Goal: Transaction & Acquisition: Purchase product/service

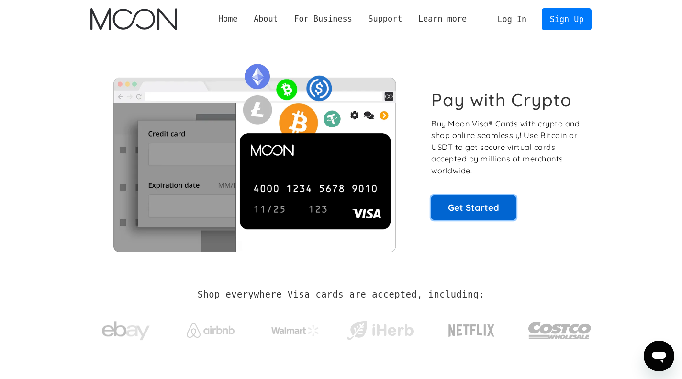
click at [472, 215] on link "Get Started" at bounding box center [473, 207] width 85 height 24
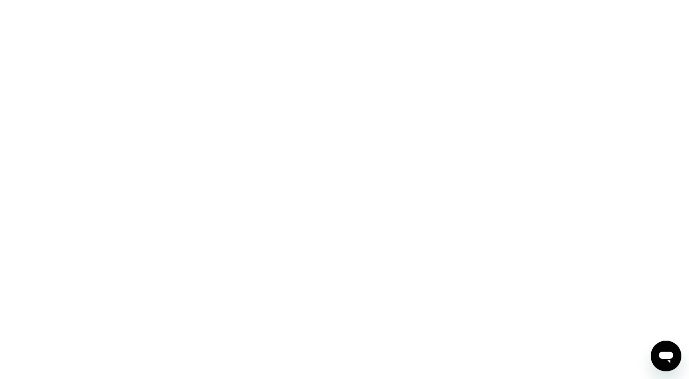
click at [175, 232] on div at bounding box center [344, 189] width 689 height 379
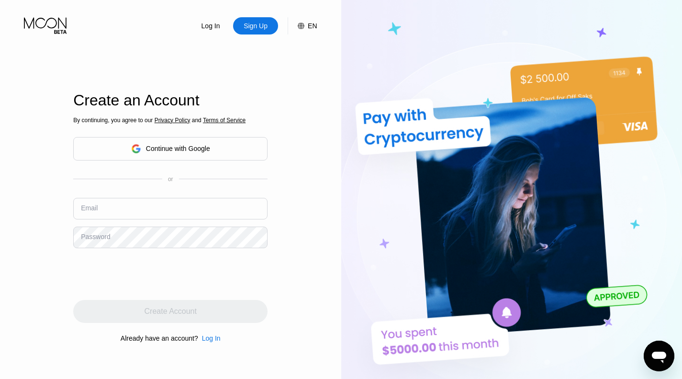
click at [212, 152] on div "Continue with Google" at bounding box center [170, 148] width 194 height 23
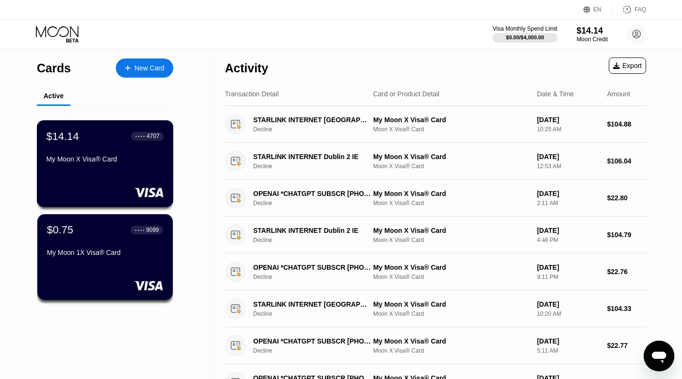
click at [103, 186] on div "$14.14 ● ● ● ● 4707 My Moon X Visa® Card" at bounding box center [105, 163] width 137 height 87
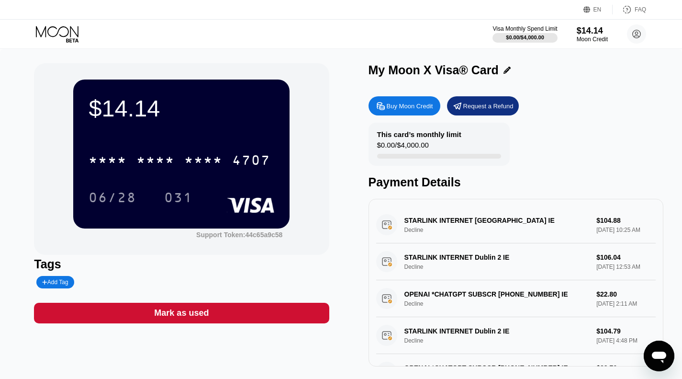
click at [409, 108] on div "Buy Moon Credit" at bounding box center [410, 106] width 46 height 8
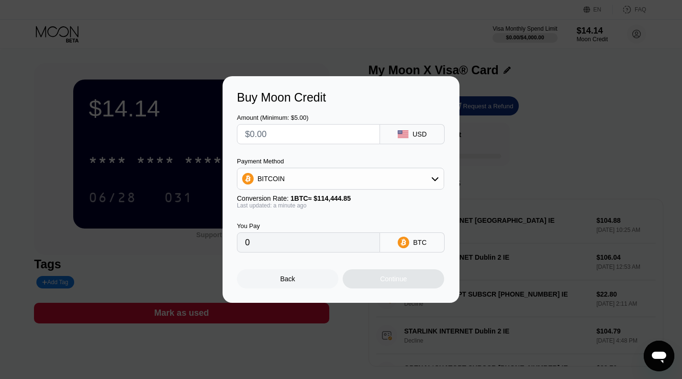
click at [436, 177] on icon at bounding box center [435, 179] width 8 height 8
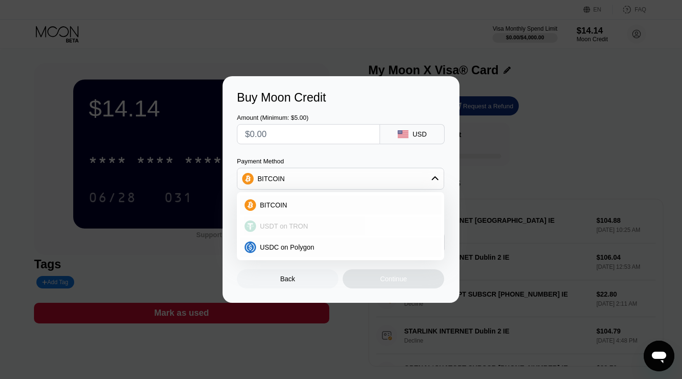
click at [306, 227] on div "USDT on TRON" at bounding box center [346, 226] width 180 height 8
type input "0.00"
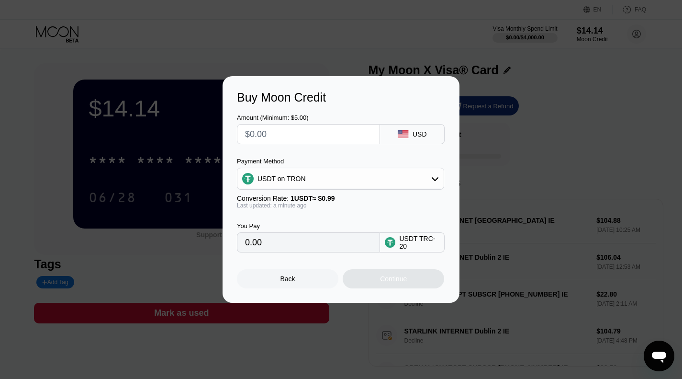
click at [275, 251] on input "0.00" at bounding box center [308, 242] width 127 height 19
click at [304, 134] on input "text" at bounding box center [308, 133] width 127 height 19
type input "$1"
type input "1.01"
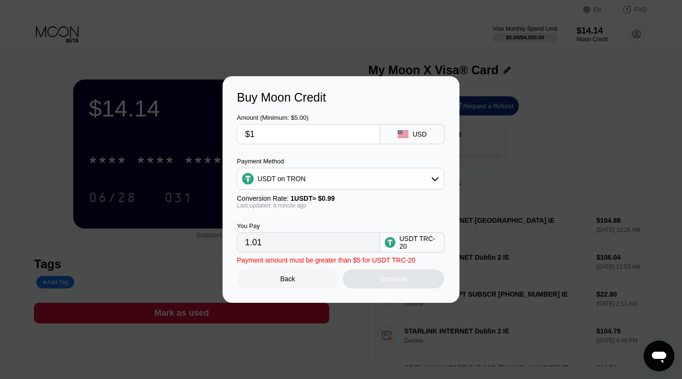
type input "$10"
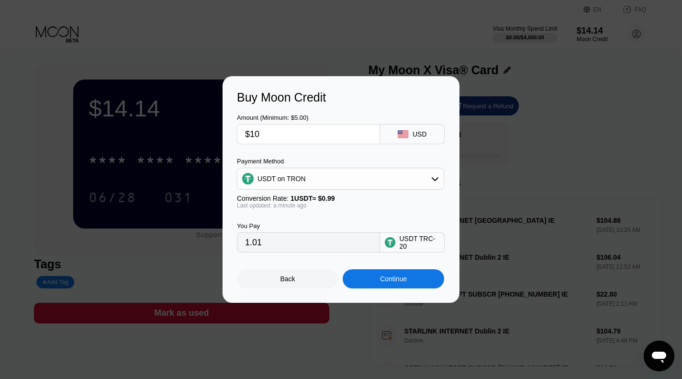
type input "10.10"
type input "$100"
type input "101.01"
type input "$100"
click at [396, 282] on div "Continue" at bounding box center [393, 279] width 27 height 8
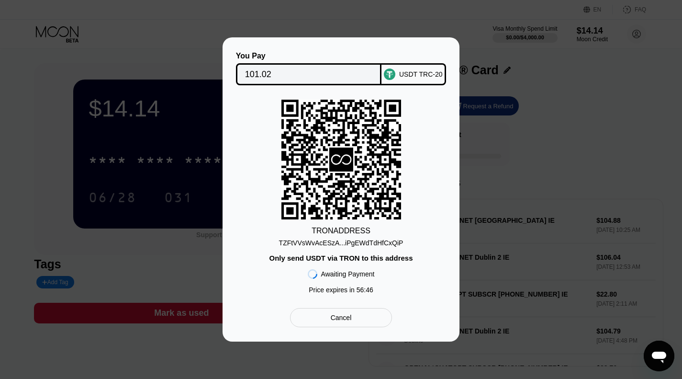
click at [362, 246] on div "TZFtVVsWvAcESzA...iPgEWdTdHfCxQiP" at bounding box center [341, 243] width 124 height 8
click at [363, 327] on div "Cancel" at bounding box center [341, 317] width 102 height 19
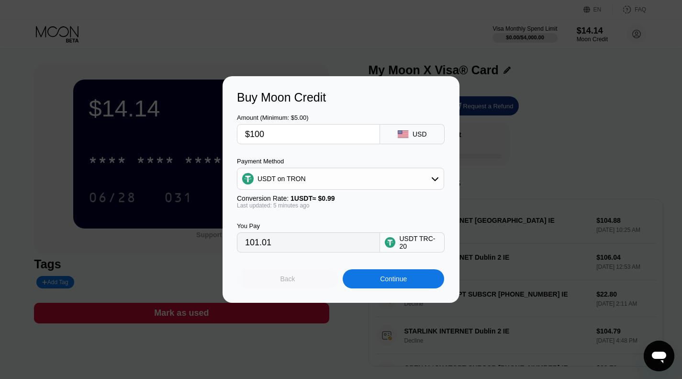
click at [307, 282] on div "Back" at bounding box center [287, 278] width 101 height 19
